Goal: Transaction & Acquisition: Obtain resource

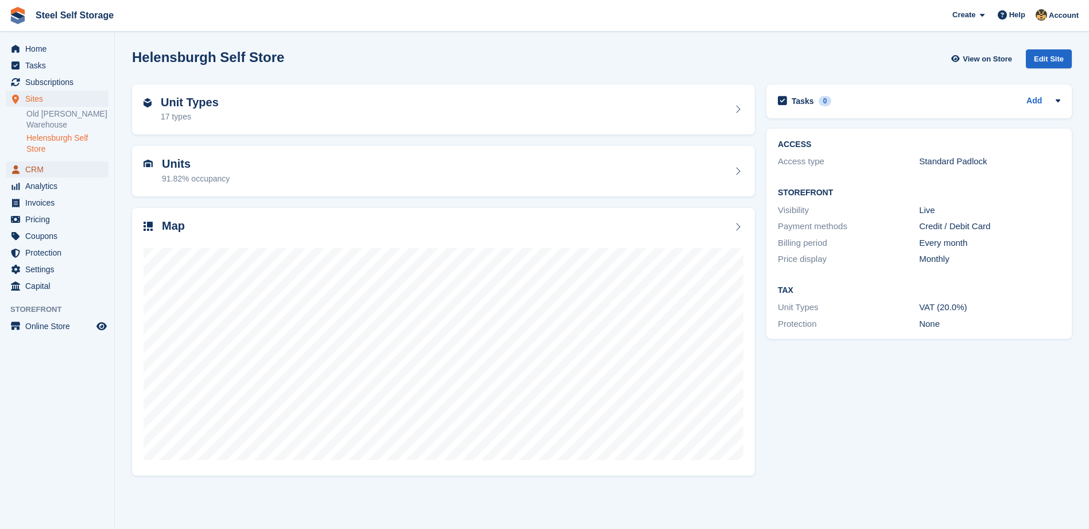
click at [37, 165] on span "CRM" at bounding box center [59, 169] width 69 height 16
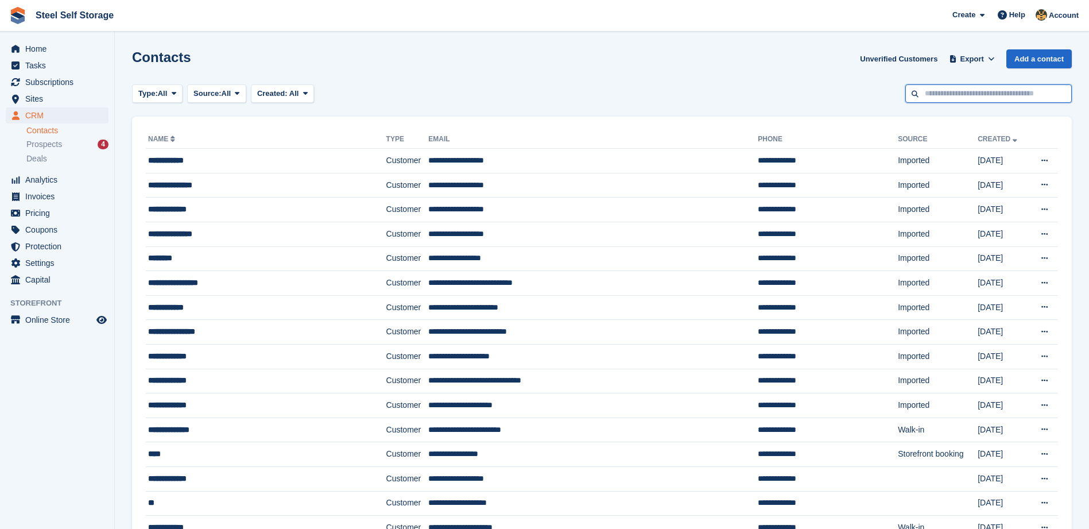
click at [914, 98] on input "text" at bounding box center [988, 93] width 166 height 19
type input "********"
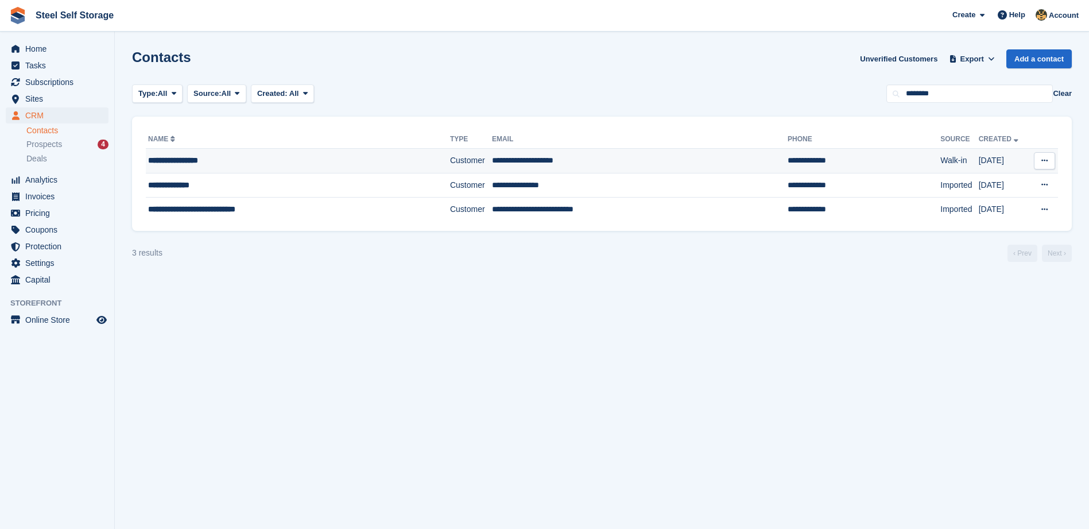
click at [245, 161] on div "**********" at bounding box center [273, 160] width 251 height 12
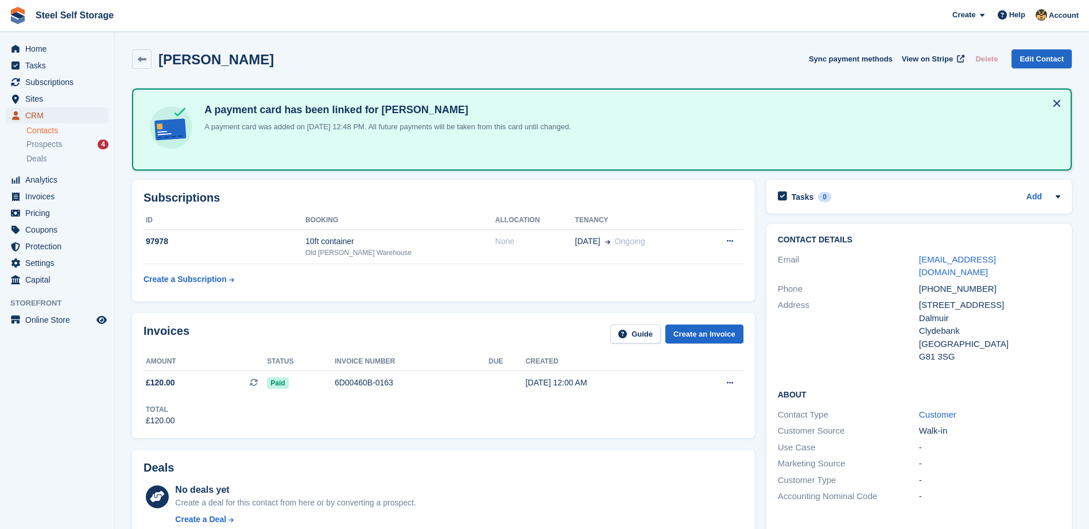
click at [39, 115] on span "CRM" at bounding box center [59, 115] width 69 height 16
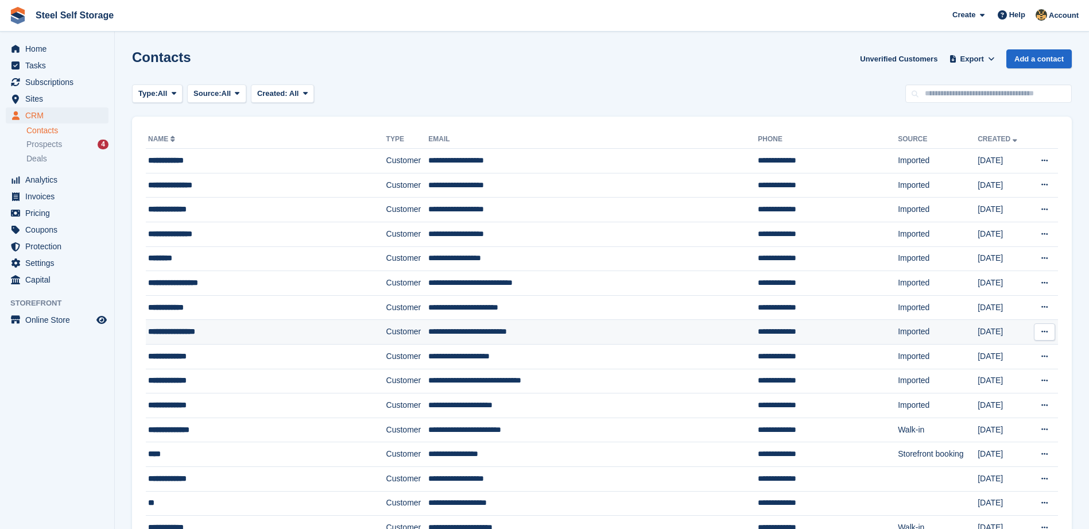
click at [207, 331] on div "**********" at bounding box center [245, 331] width 195 height 12
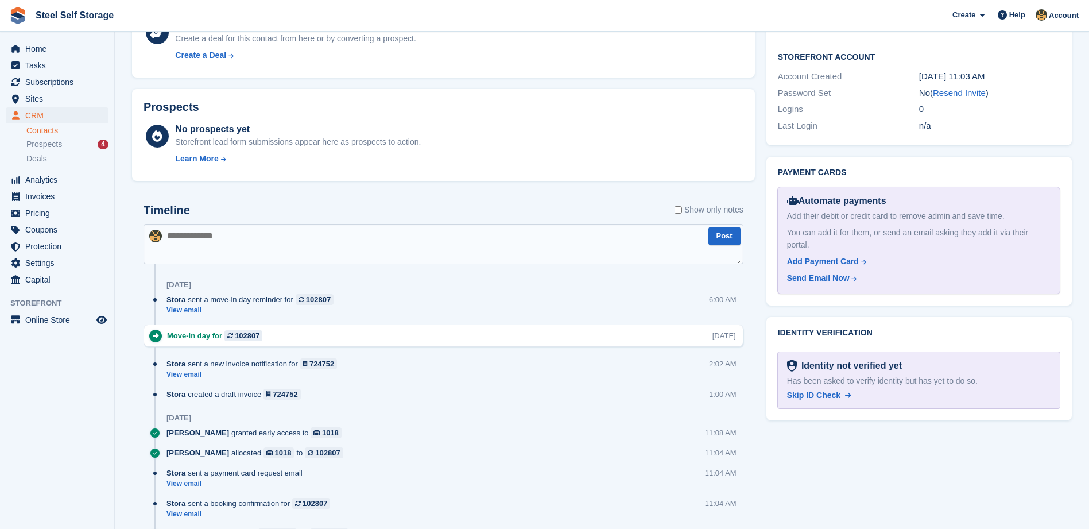
scroll to position [517, 0]
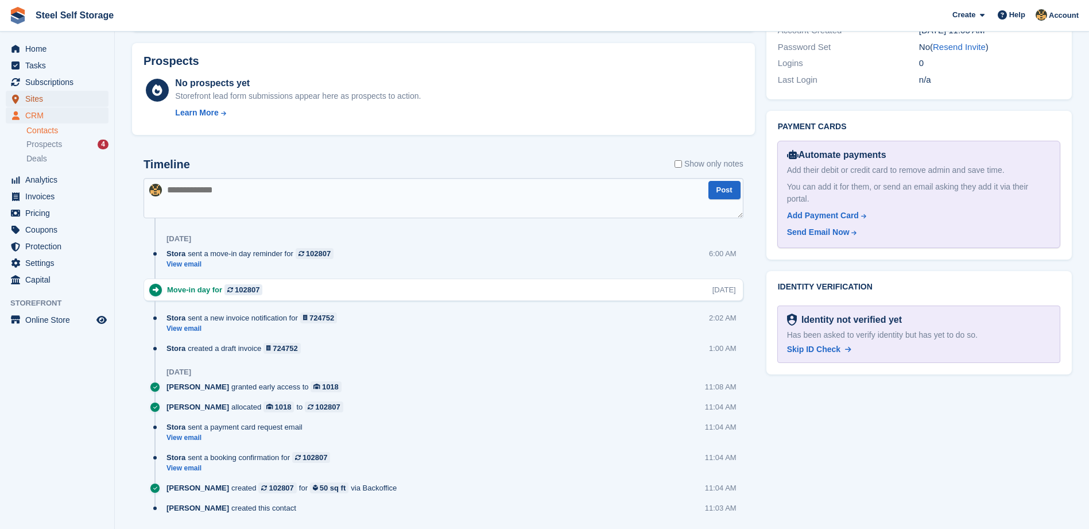
click at [45, 103] on span "Sites" at bounding box center [59, 99] width 69 height 16
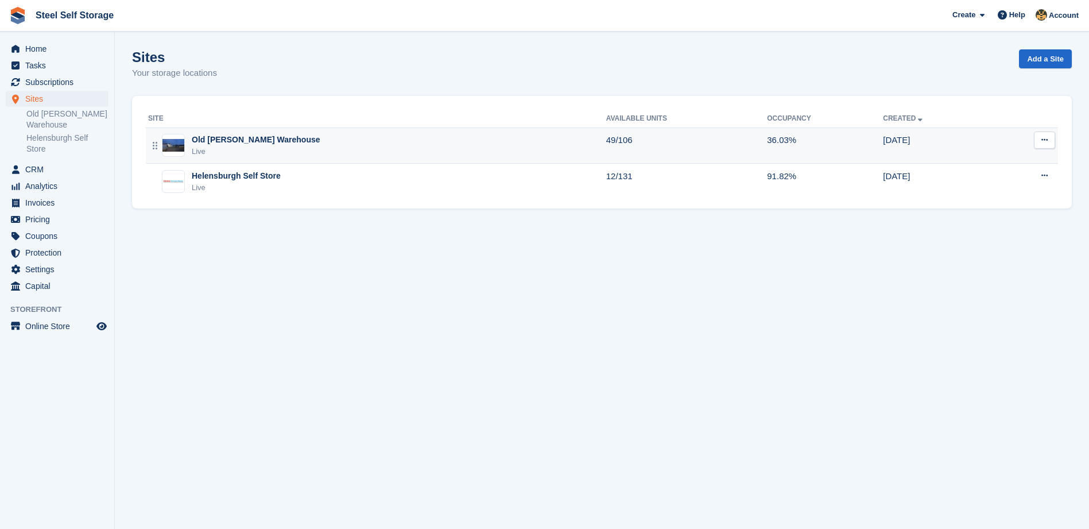
click at [237, 158] on td "Old Kilpatrick Warehouse Live" at bounding box center [376, 145] width 460 height 36
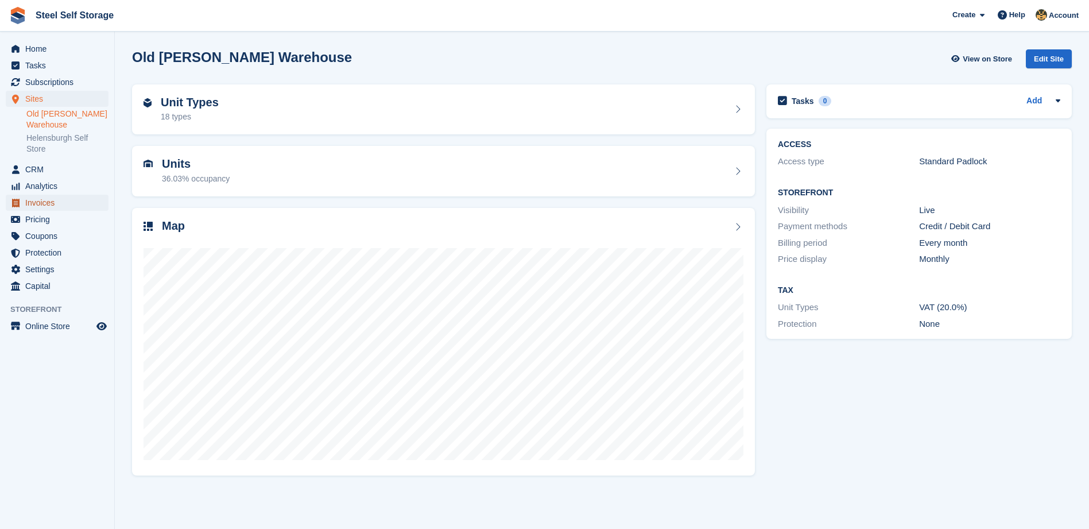
click at [73, 204] on span "Invoices" at bounding box center [59, 203] width 69 height 16
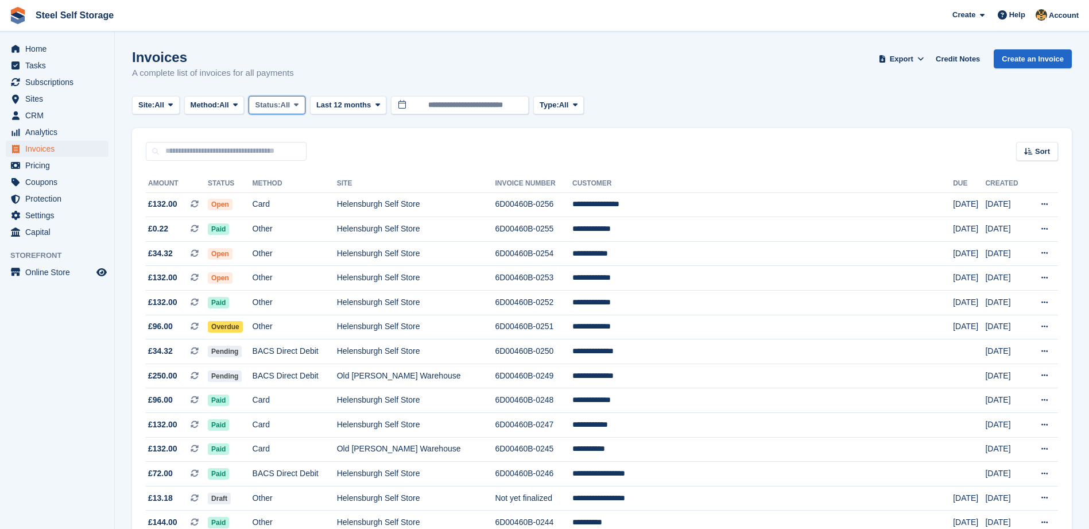
click at [301, 109] on span at bounding box center [296, 104] width 9 height 9
click at [290, 156] on link "Paid" at bounding box center [304, 152] width 100 height 21
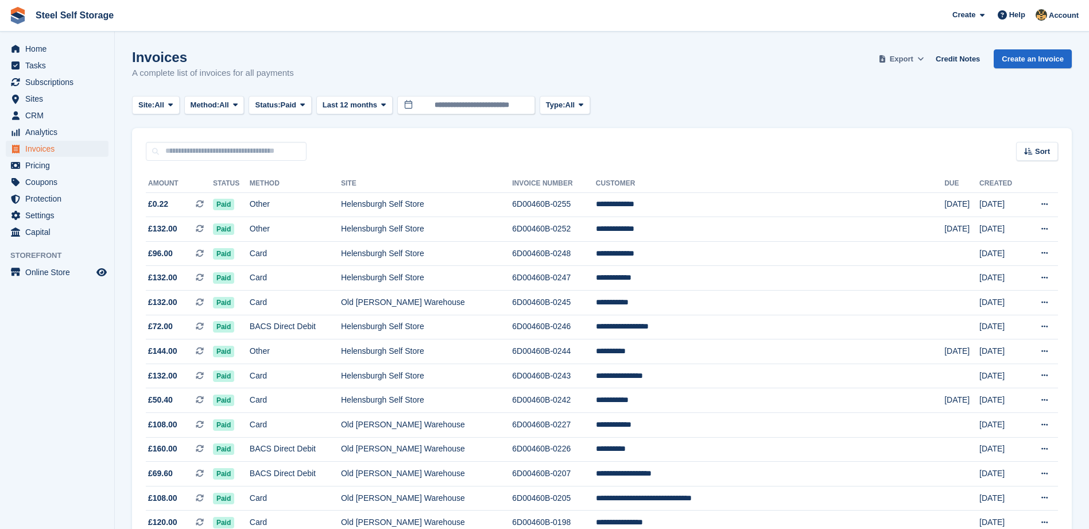
click at [913, 58] on span "Export" at bounding box center [902, 58] width 24 height 11
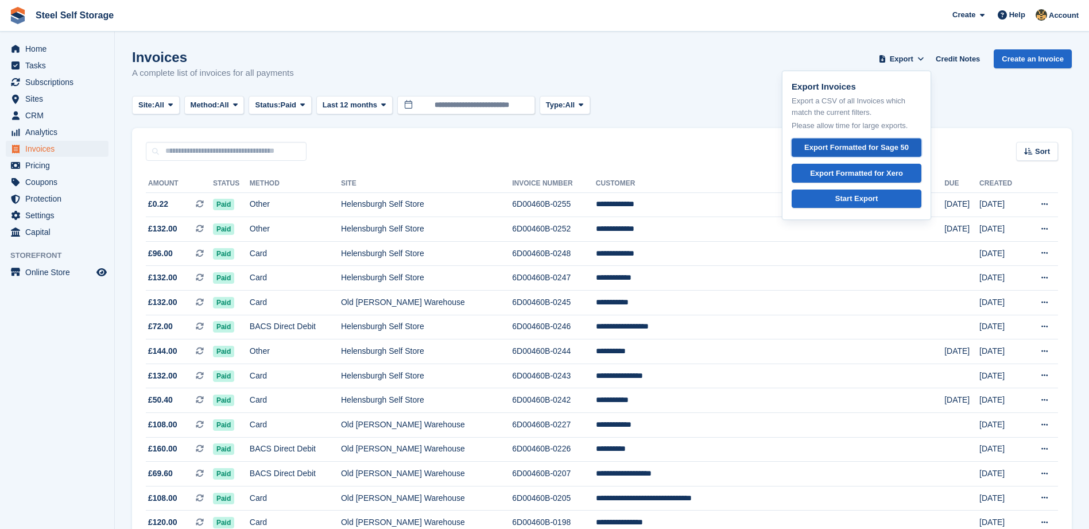
click at [890, 149] on div "Export Formatted for Sage 50" at bounding box center [856, 147] width 104 height 11
click at [311, 106] on button "Status: Paid" at bounding box center [280, 105] width 63 height 19
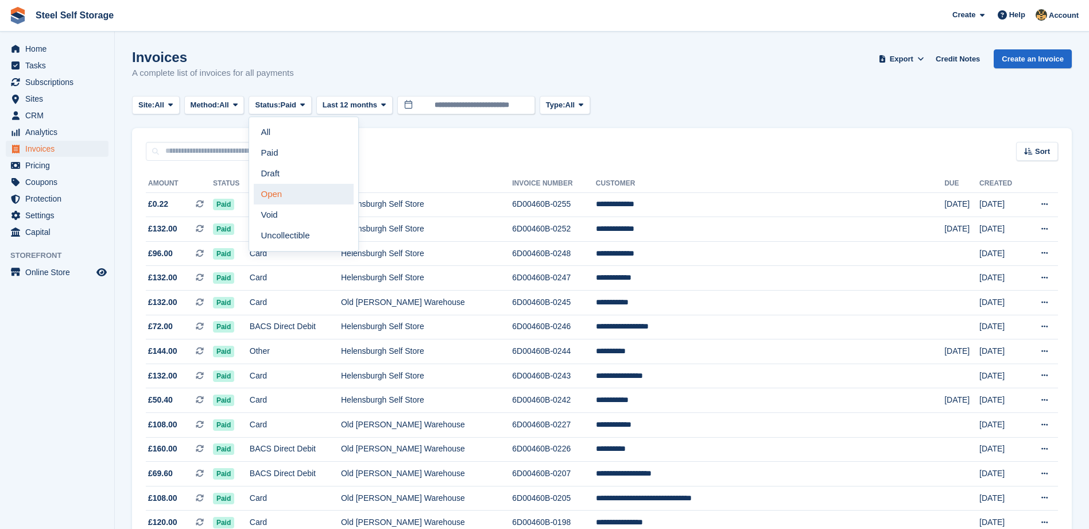
click at [301, 192] on link "Open" at bounding box center [304, 194] width 100 height 21
